Goal: Task Accomplishment & Management: Manage account settings

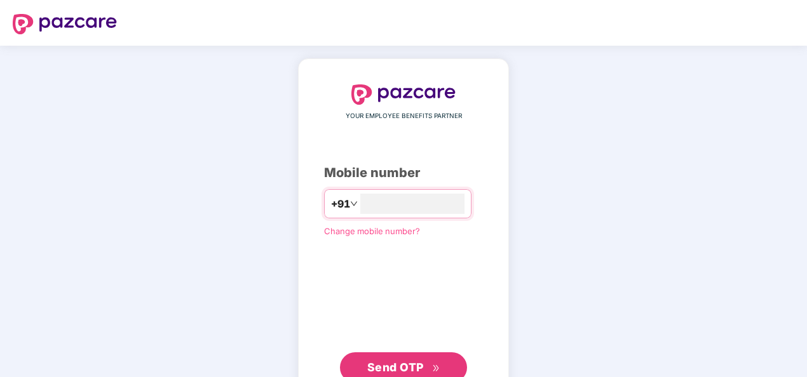
type input "**********"
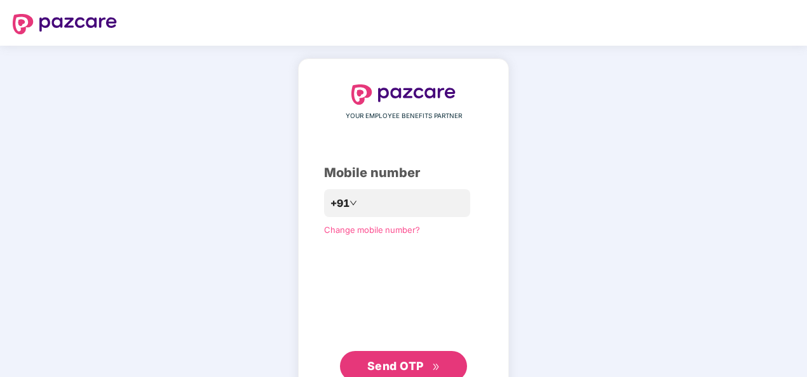
click at [382, 359] on span "Send OTP" at bounding box center [395, 365] width 57 height 13
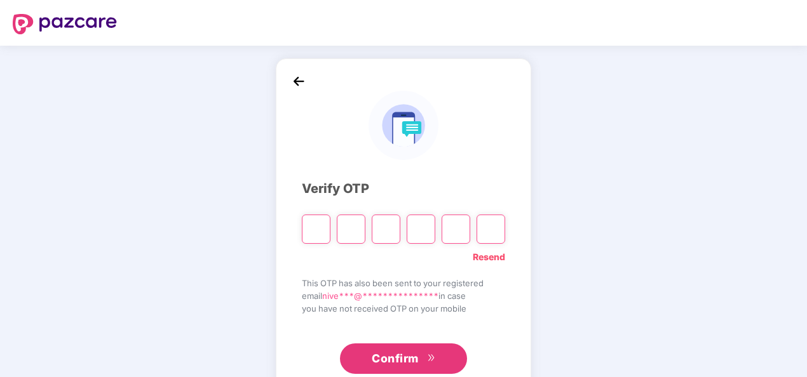
type input "*"
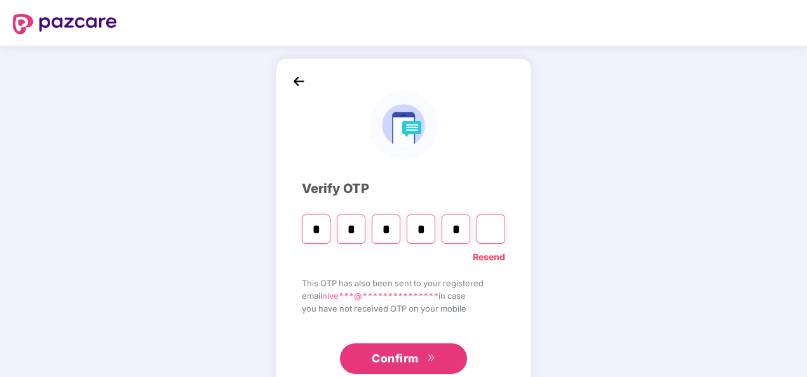
type input "*"
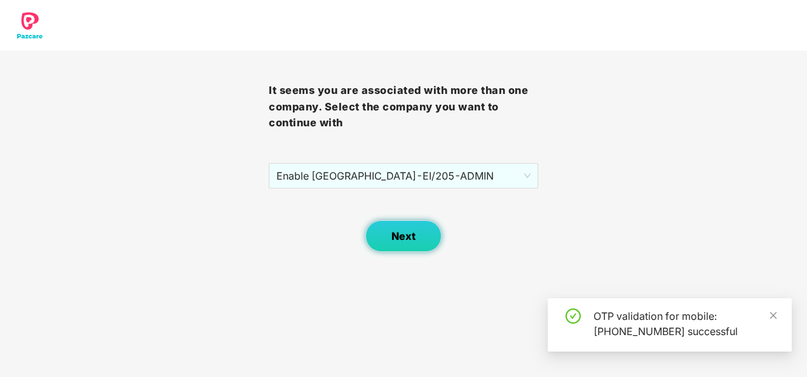
click at [410, 248] on button "Next" at bounding box center [403, 236] width 76 height 32
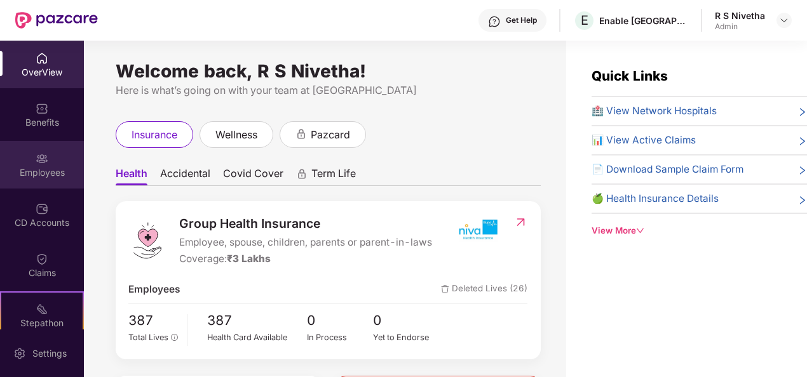
click at [24, 159] on div "Employees" at bounding box center [42, 165] width 84 height 48
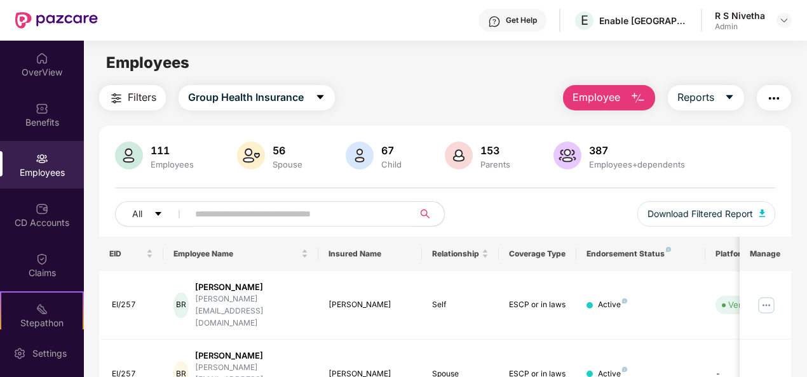
click at [195, 215] on input "text" at bounding box center [295, 214] width 201 height 19
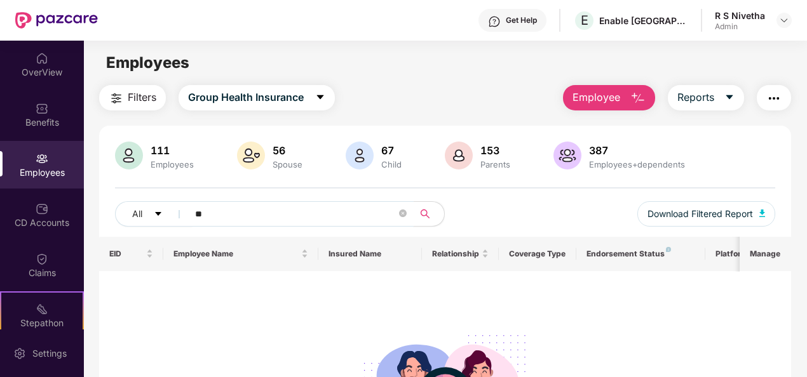
type input "*"
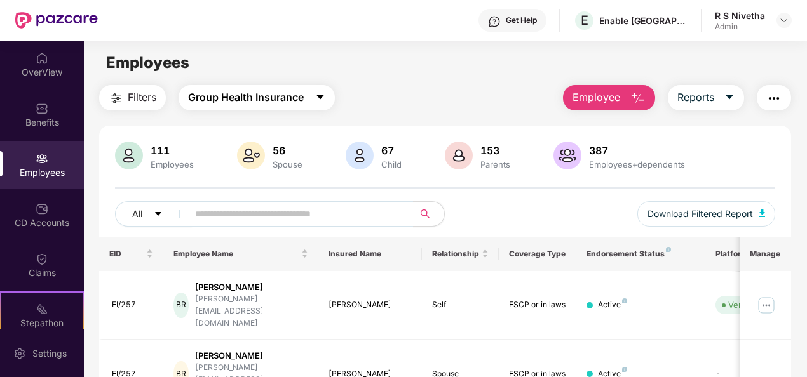
click at [287, 91] on span "Group Health Insurance" at bounding box center [246, 98] width 116 height 16
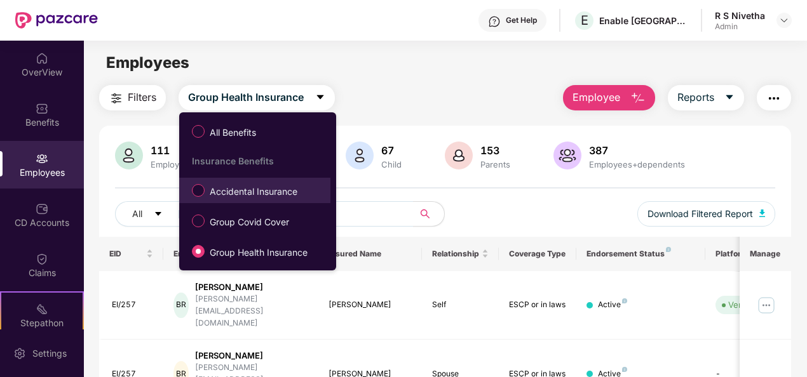
click at [262, 191] on span "Accidental Insurance" at bounding box center [254, 192] width 98 height 14
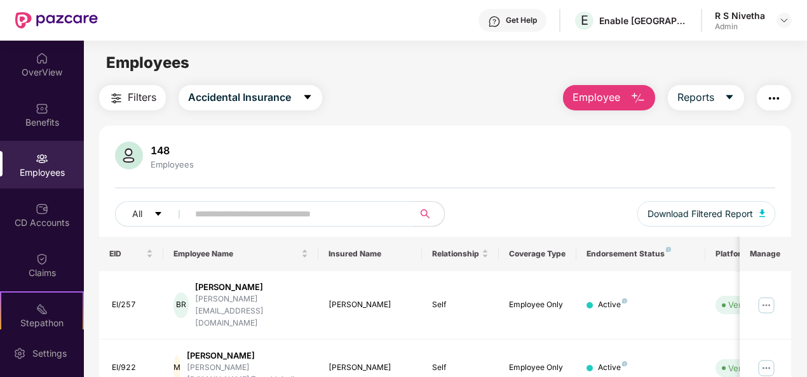
click at [235, 213] on input "text" at bounding box center [295, 214] width 201 height 19
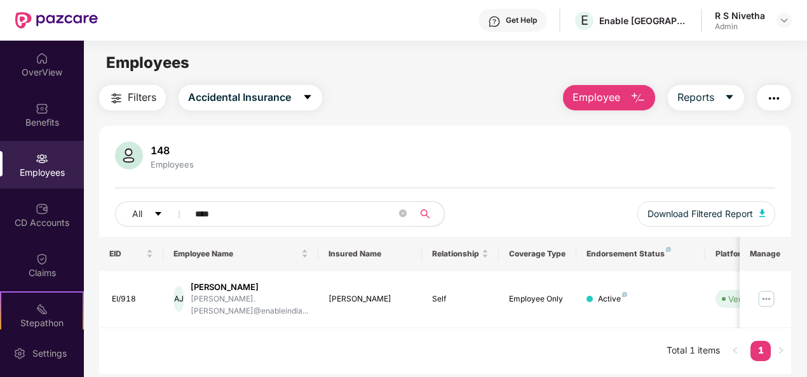
type input "**********"
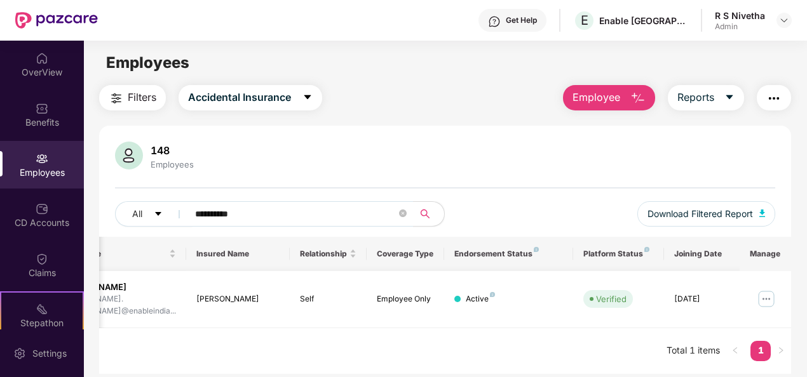
click at [772, 296] on img at bounding box center [766, 299] width 20 height 20
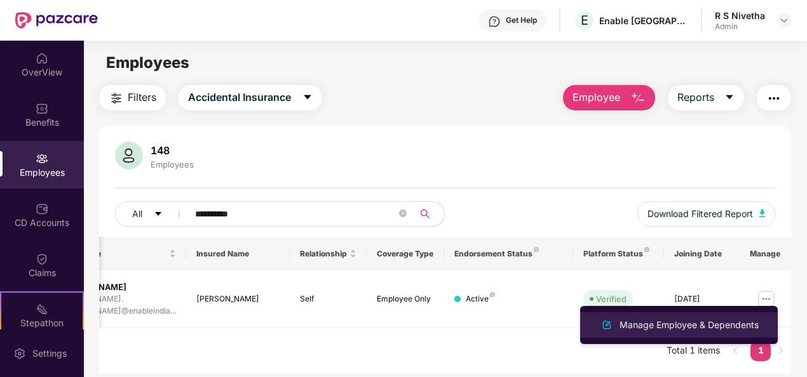
click at [606, 328] on img at bounding box center [606, 325] width 15 height 15
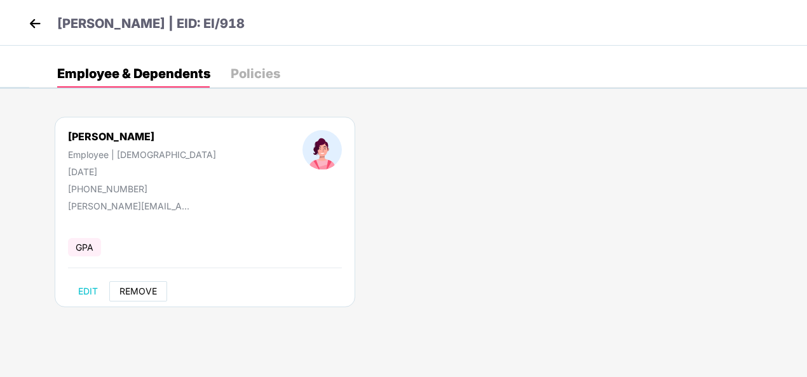
click at [137, 290] on span "REMOVE" at bounding box center [137, 291] width 37 height 10
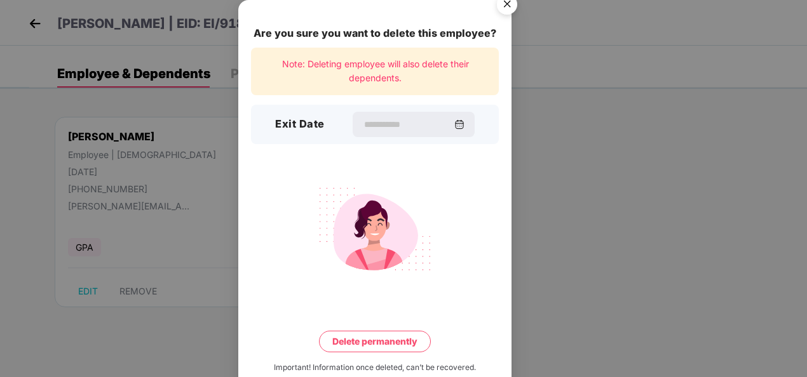
scroll to position [22, 0]
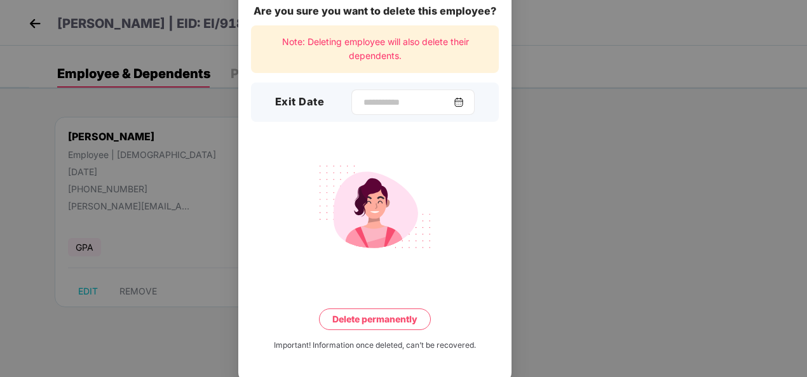
click at [464, 105] on img at bounding box center [458, 102] width 10 height 10
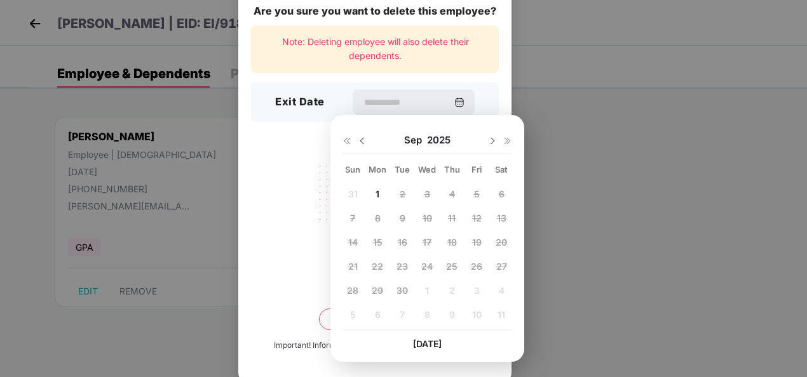
click at [359, 138] on img at bounding box center [362, 141] width 10 height 10
click at [478, 290] on span "29" at bounding box center [476, 290] width 11 height 11
type input "**********"
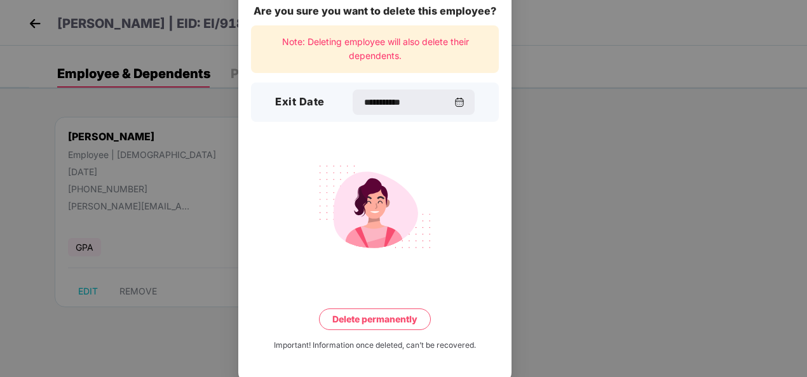
scroll to position [28, 0]
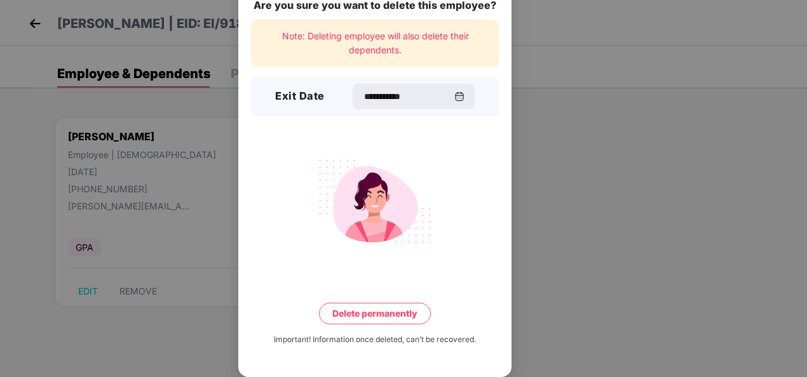
click at [400, 312] on button "Delete permanently" at bounding box center [375, 314] width 112 height 22
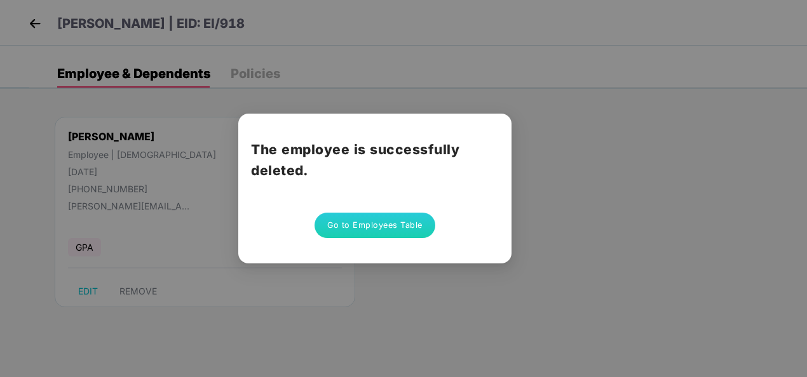
scroll to position [0, 0]
click at [431, 277] on div "The employee is successfully deleted. Go to Employees Table" at bounding box center [403, 188] width 807 height 377
click at [406, 229] on button "Go to Employees Table" at bounding box center [374, 225] width 121 height 25
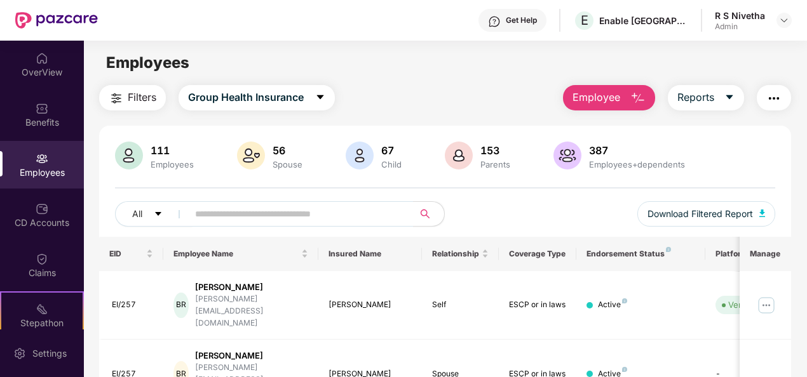
click at [41, 169] on div "Employees" at bounding box center [42, 172] width 84 height 13
click at [69, 15] on img at bounding box center [56, 20] width 83 height 17
click at [23, 15] on img at bounding box center [56, 20] width 83 height 17
click at [304, 90] on span "Group Health Insurance" at bounding box center [246, 98] width 116 height 16
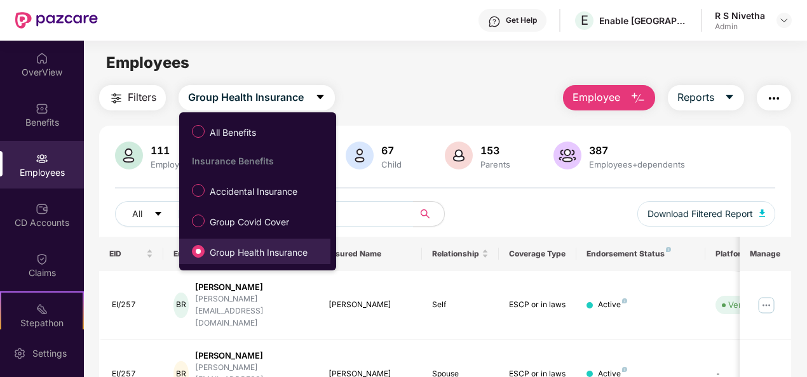
click at [288, 246] on span "Group Health Insurance" at bounding box center [259, 253] width 108 height 14
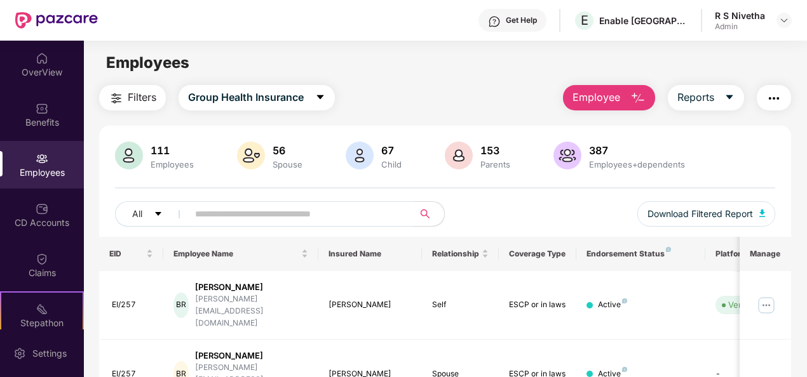
click at [367, 226] on span at bounding box center [297, 213] width 234 height 25
type input "********"
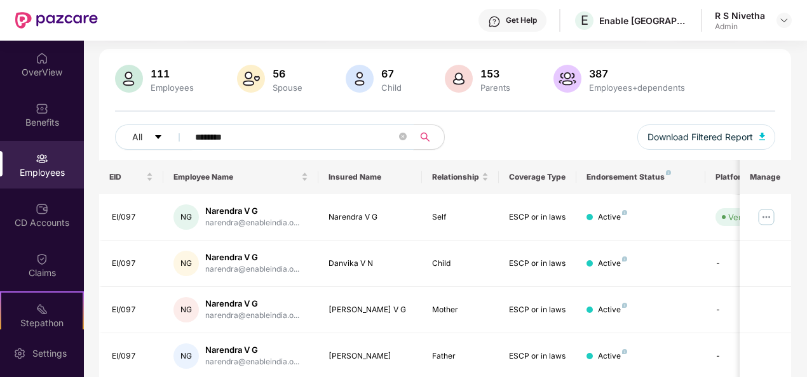
scroll to position [81, 0]
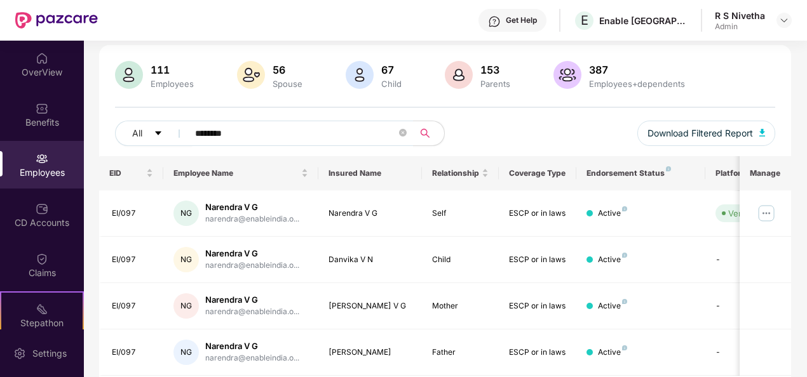
click at [351, 269] on td "Danvika V N" at bounding box center [370, 260] width 104 height 46
click at [278, 252] on div "Narendra V G" at bounding box center [252, 254] width 94 height 12
click at [768, 213] on img at bounding box center [766, 213] width 20 height 20
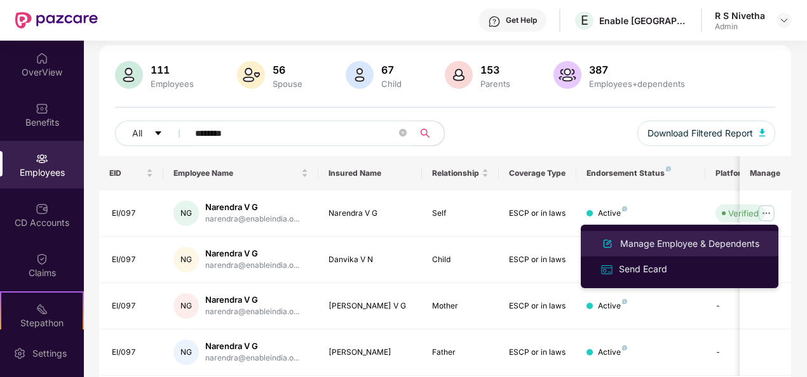
click at [638, 247] on div "Manage Employee & Dependents" at bounding box center [689, 244] width 144 height 14
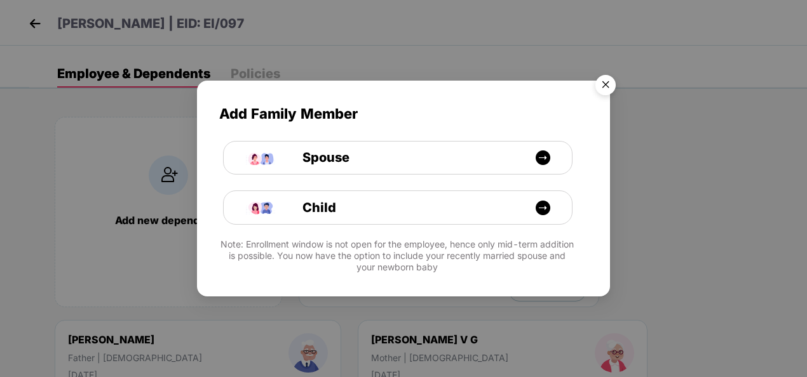
click at [609, 86] on img "Close" at bounding box center [606, 87] width 36 height 36
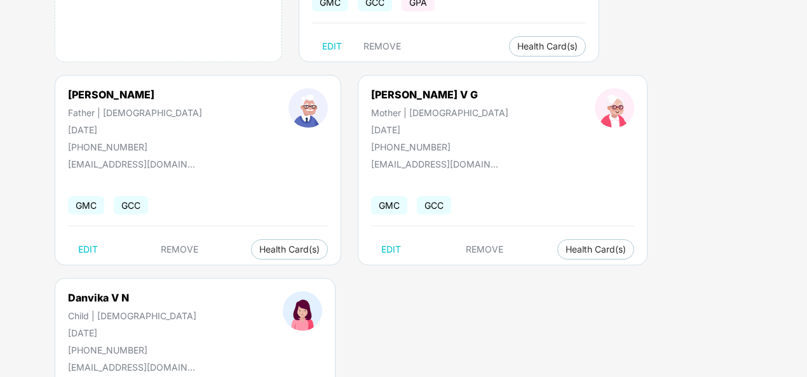
scroll to position [254, 0]
